Goal: Find specific page/section: Find specific page/section

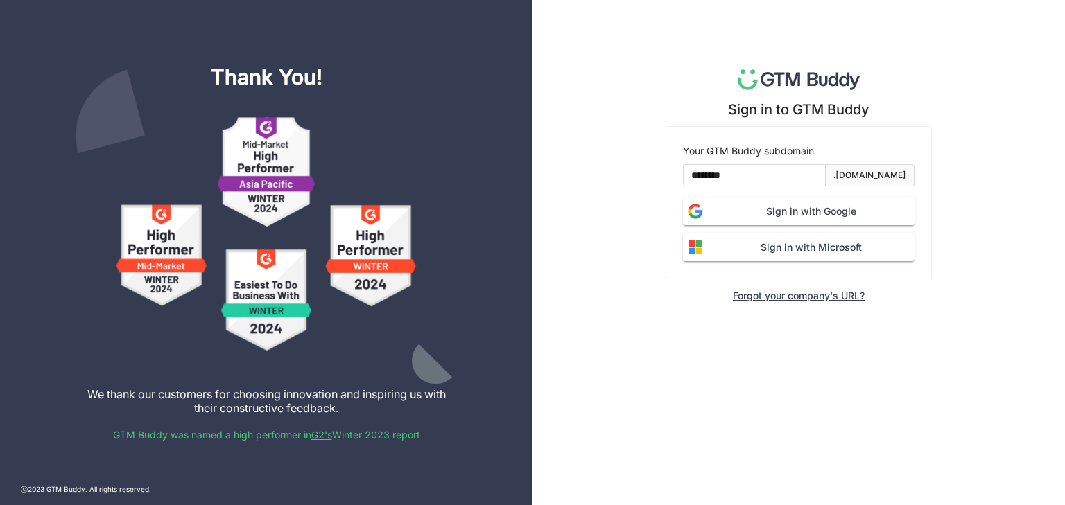
click at [735, 200] on button "Sign in with Google" at bounding box center [799, 212] width 232 height 28
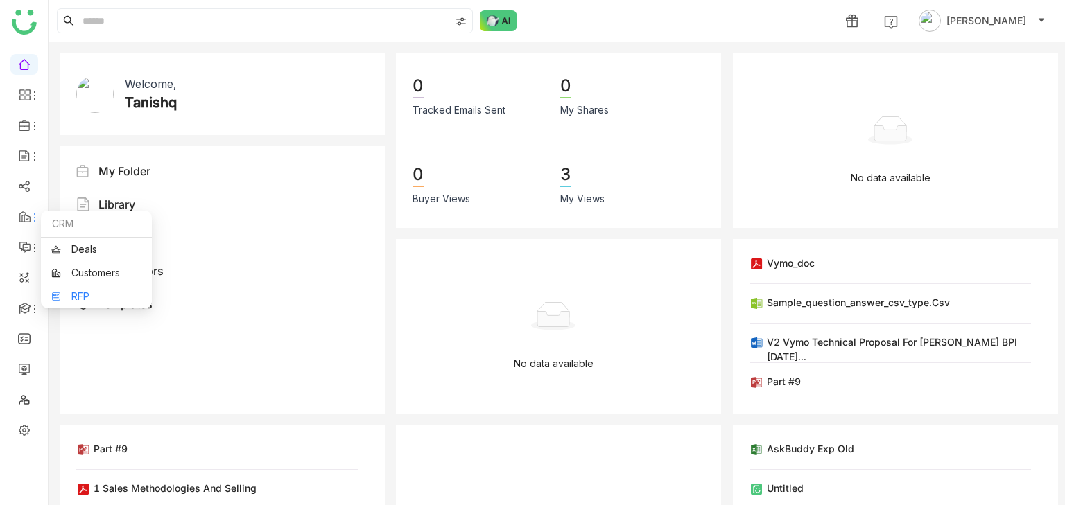
click at [80, 292] on link "RFP" at bounding box center [96, 297] width 90 height 10
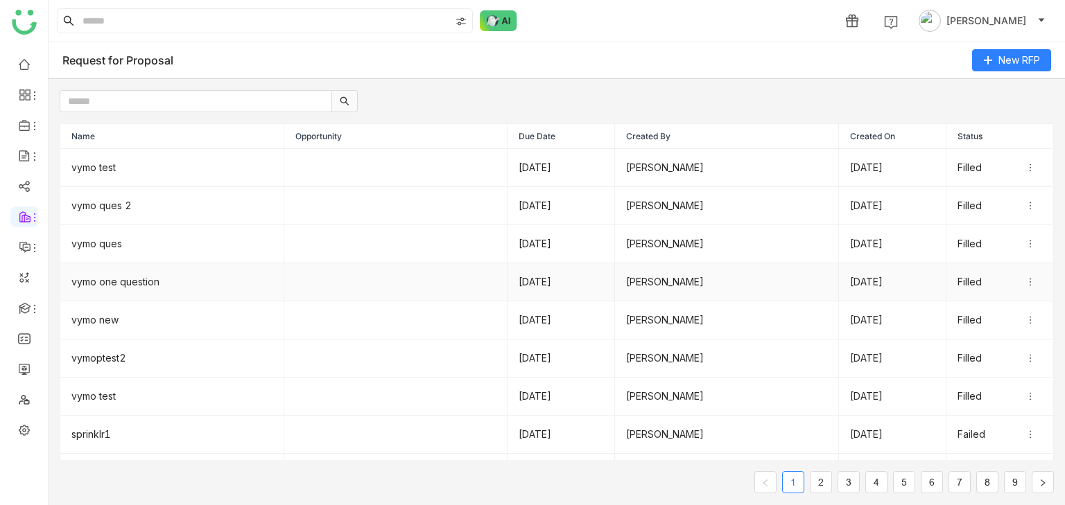
click at [232, 275] on td "vymo one question" at bounding box center [172, 282] width 224 height 38
